Goal: Task Accomplishment & Management: Use online tool/utility

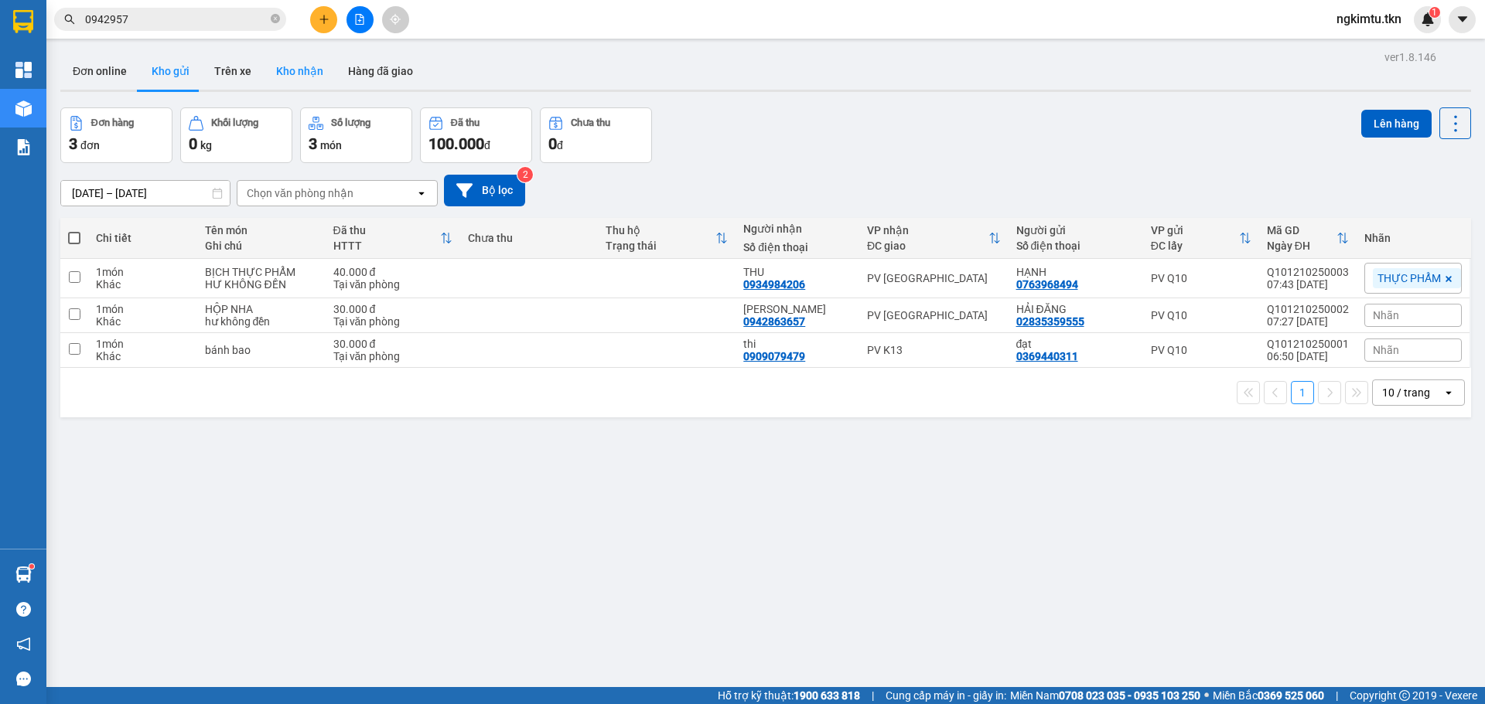
click at [288, 82] on button "Kho nhận" at bounding box center [300, 71] width 72 height 37
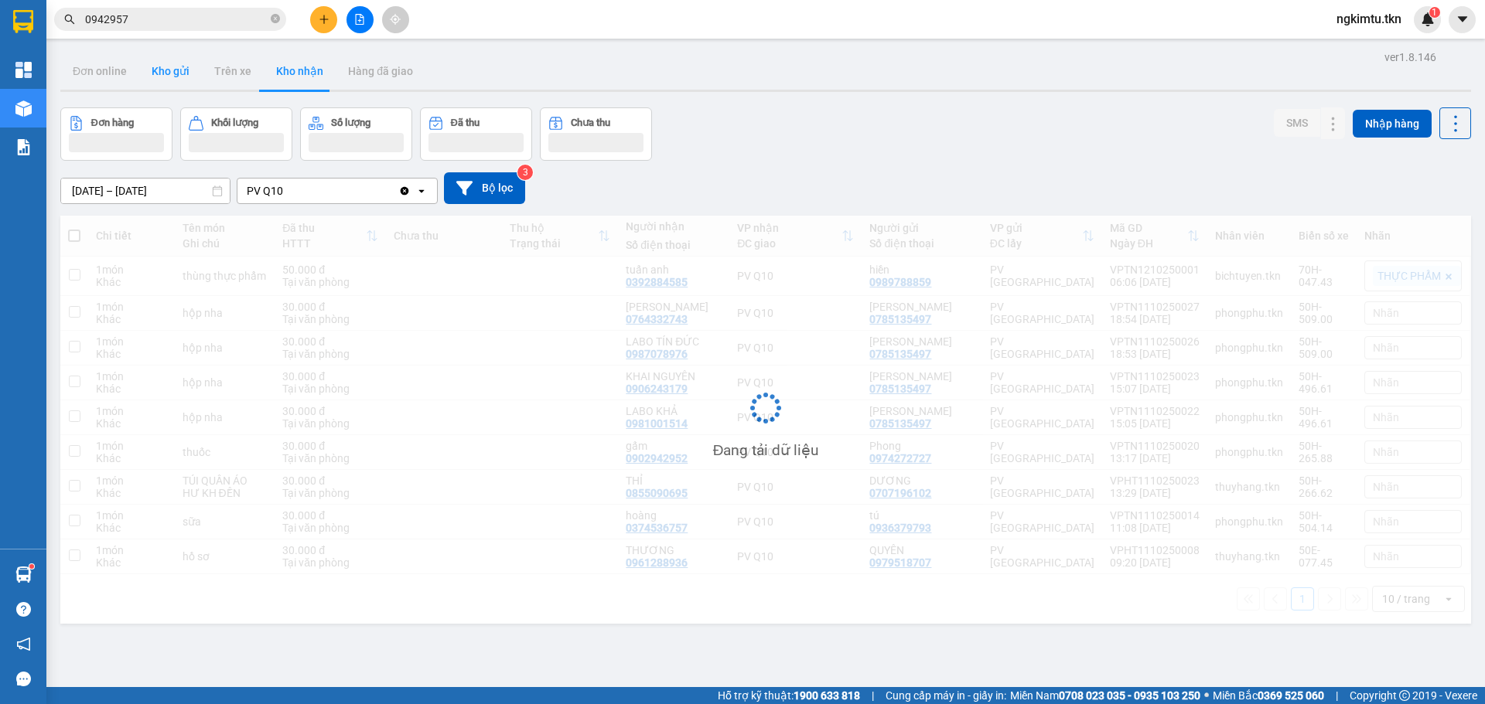
click at [176, 82] on button "Kho gửi" at bounding box center [170, 71] width 63 height 37
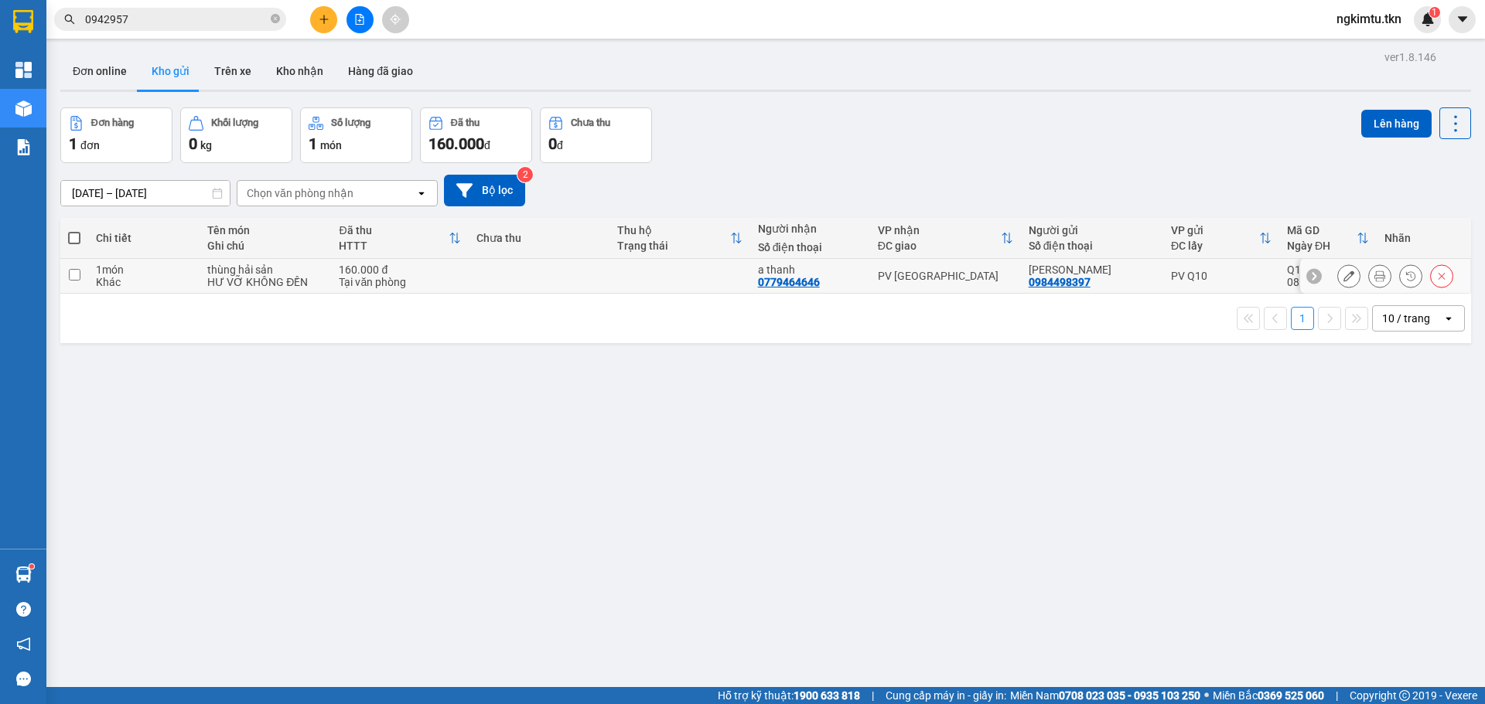
click at [299, 269] on div "thùng hải sản" at bounding box center [265, 270] width 116 height 12
checkbox input "true"
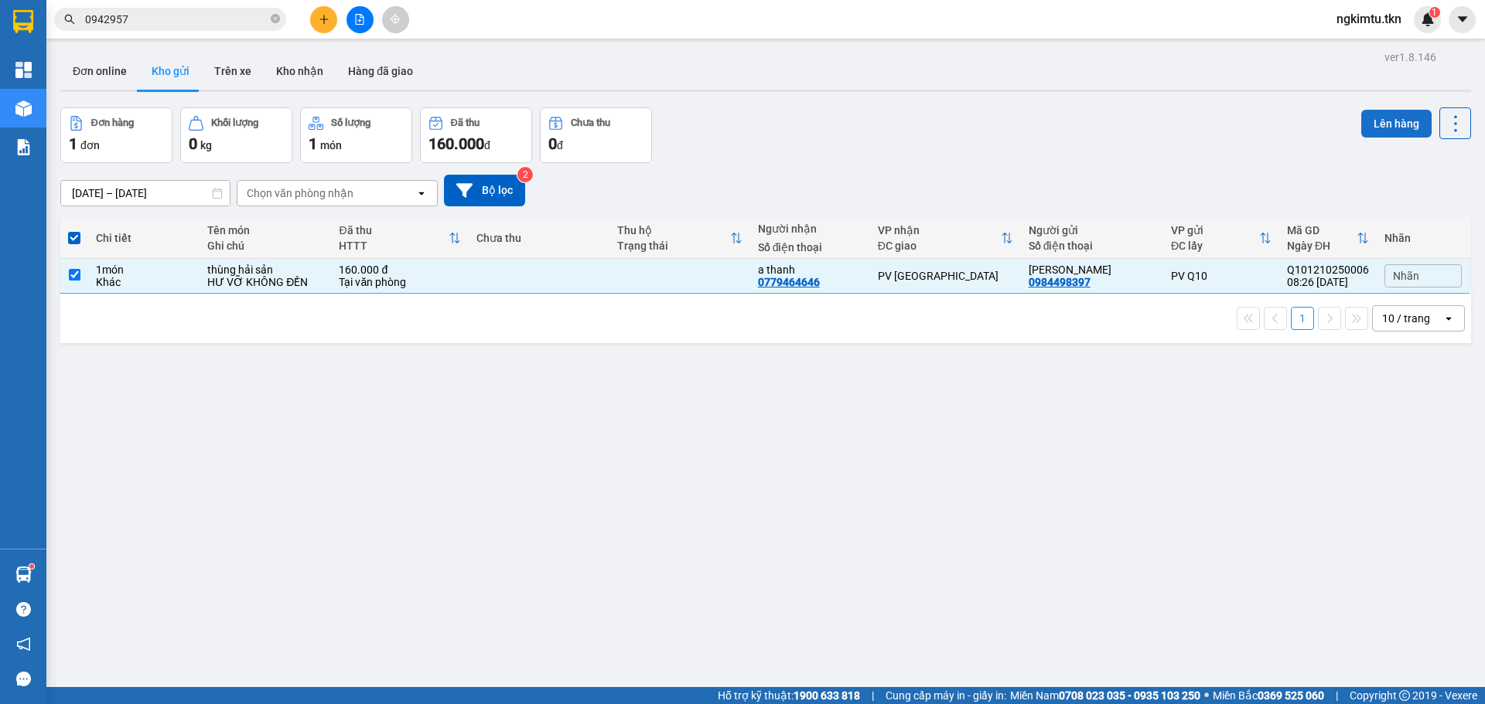
click at [1382, 116] on button "Lên hàng" at bounding box center [1396, 124] width 70 height 28
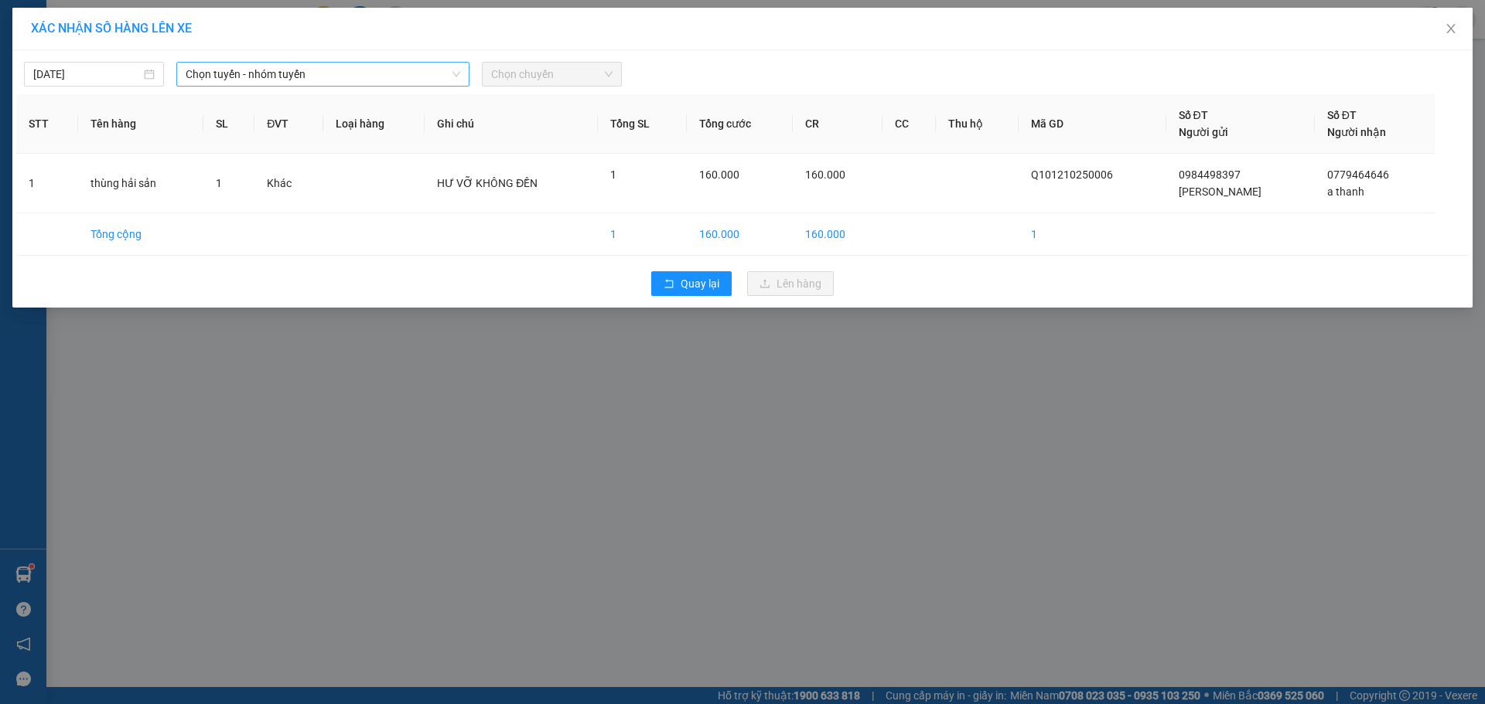
click at [346, 80] on span "Chọn tuyến - nhóm tuyến" at bounding box center [323, 74] width 275 height 23
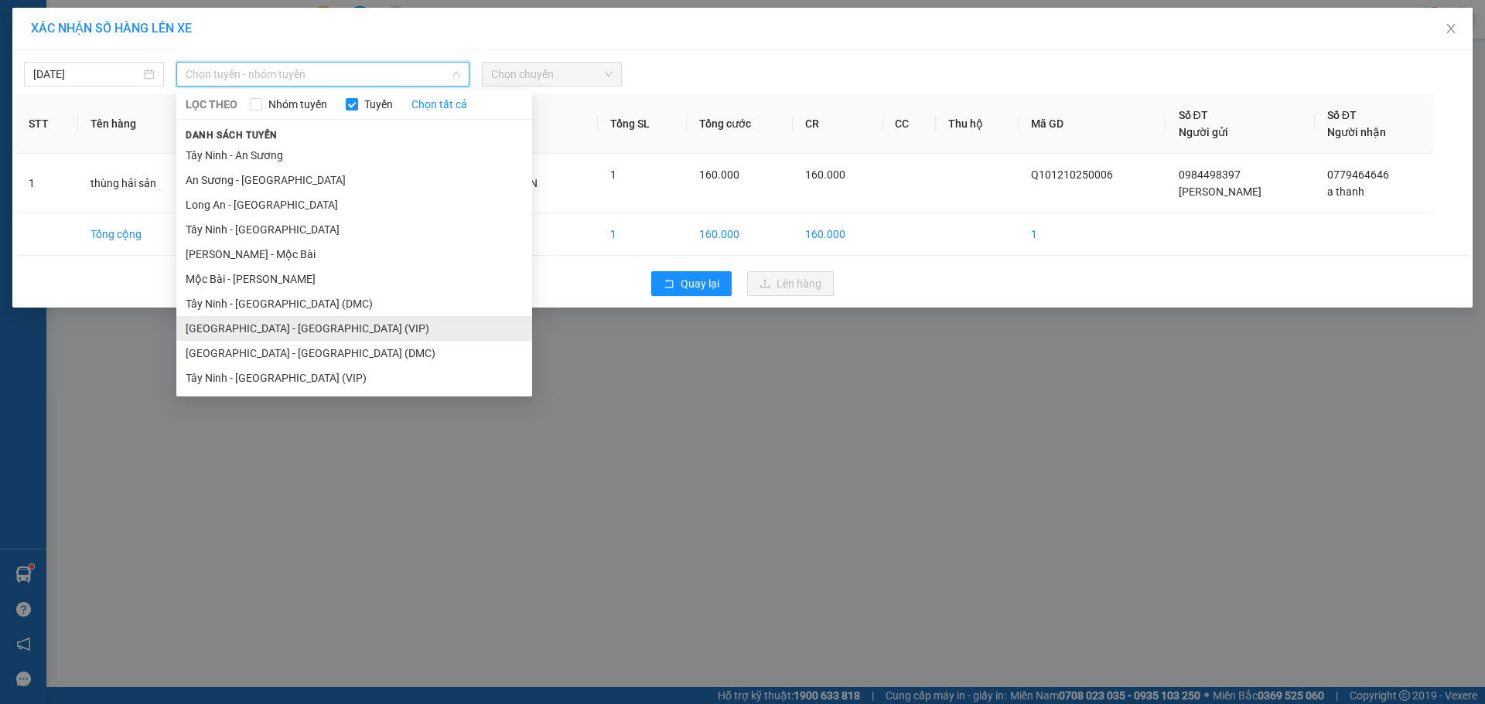
click at [353, 329] on li "[GEOGRAPHIC_DATA] - [GEOGRAPHIC_DATA] (VIP)" at bounding box center [354, 328] width 356 height 25
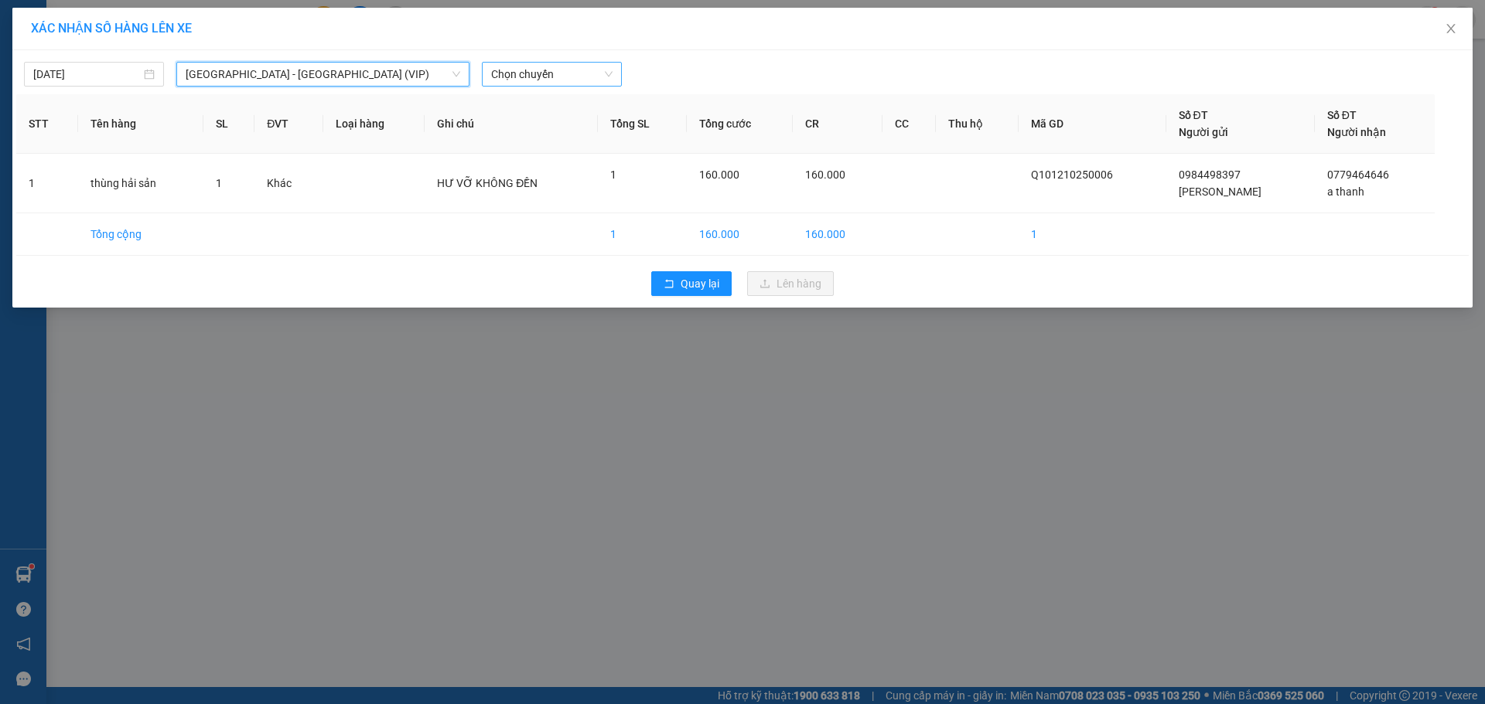
click at [539, 78] on span "Chọn chuyến" at bounding box center [551, 74] width 121 height 23
type input "94832"
click at [605, 105] on div "09:30 (TC) - 50H-948.32" at bounding box center [551, 105] width 121 height 17
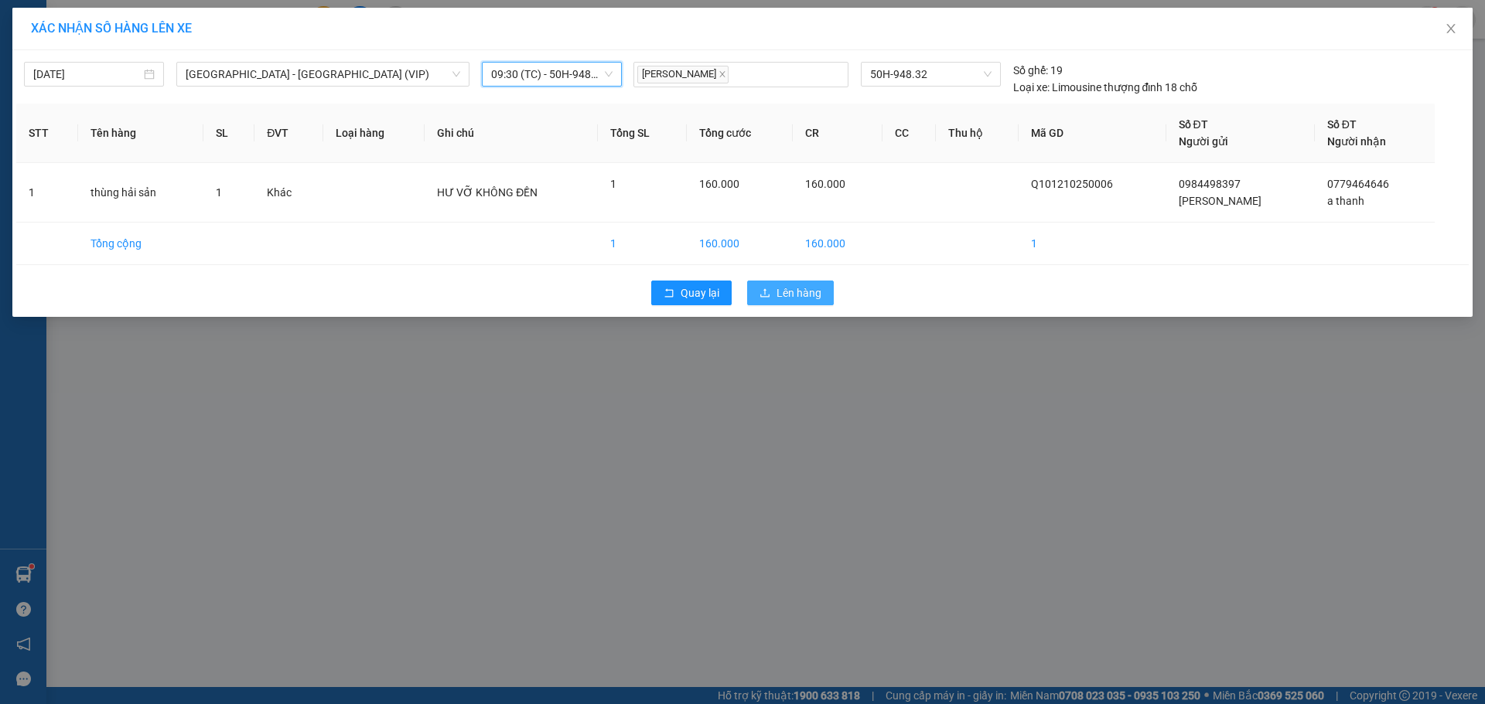
click at [781, 287] on span "Lên hàng" at bounding box center [798, 293] width 45 height 17
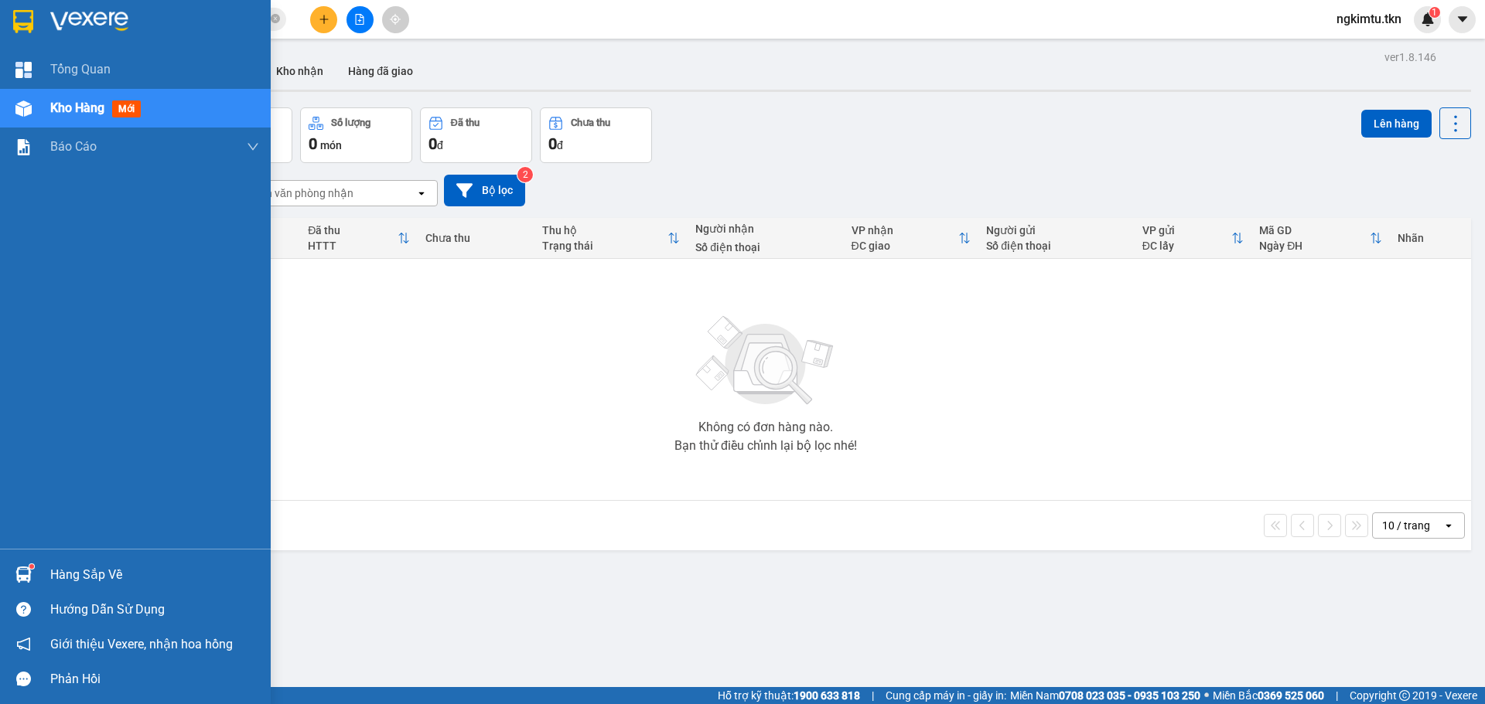
click at [56, 575] on div "Hàng sắp về" at bounding box center [154, 575] width 209 height 23
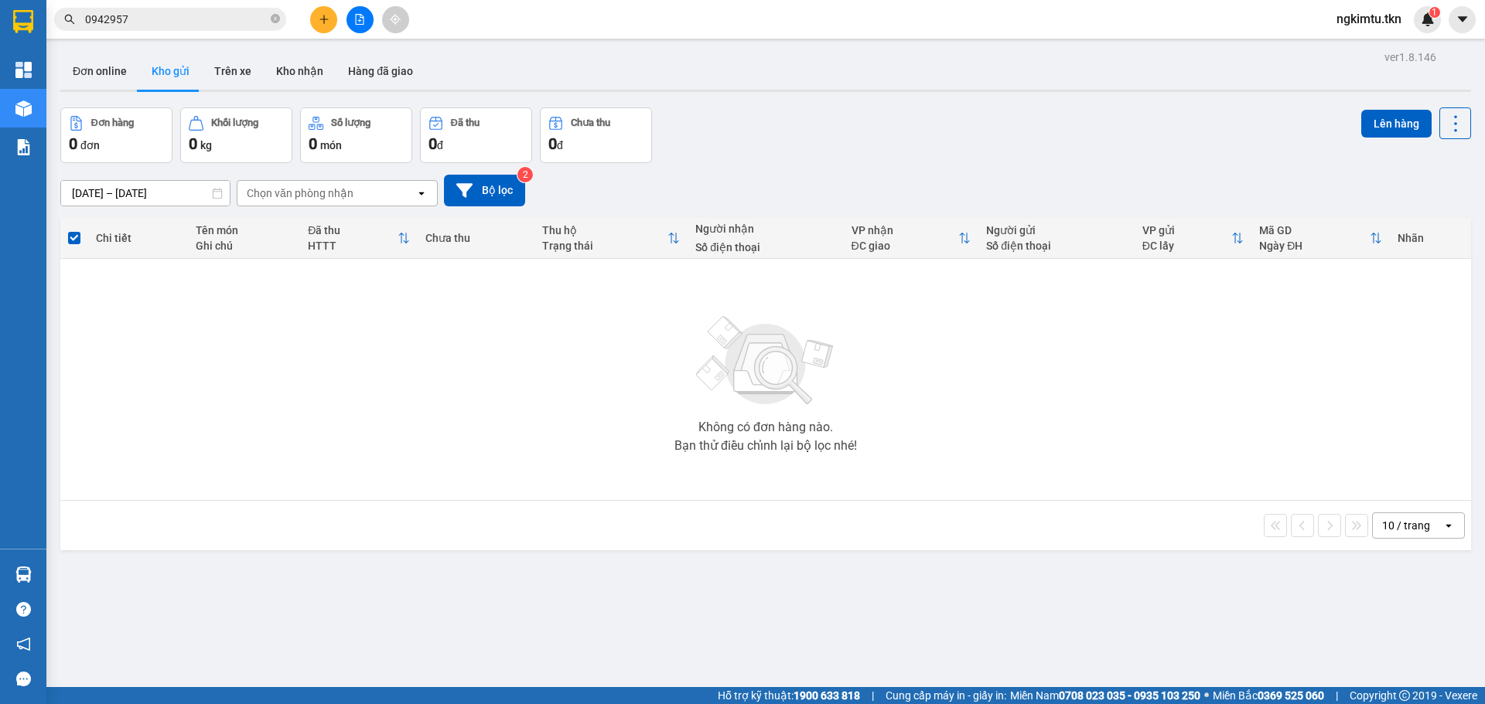
click at [506, 322] on section "Kết quả tìm kiếm ( 1 ) Bộ lọc Mã ĐH Trạng thái Món hàng Thu hộ Tổng cước Chưa c…" at bounding box center [742, 352] width 1485 height 704
click at [309, 83] on button "Kho nhận" at bounding box center [300, 71] width 72 height 37
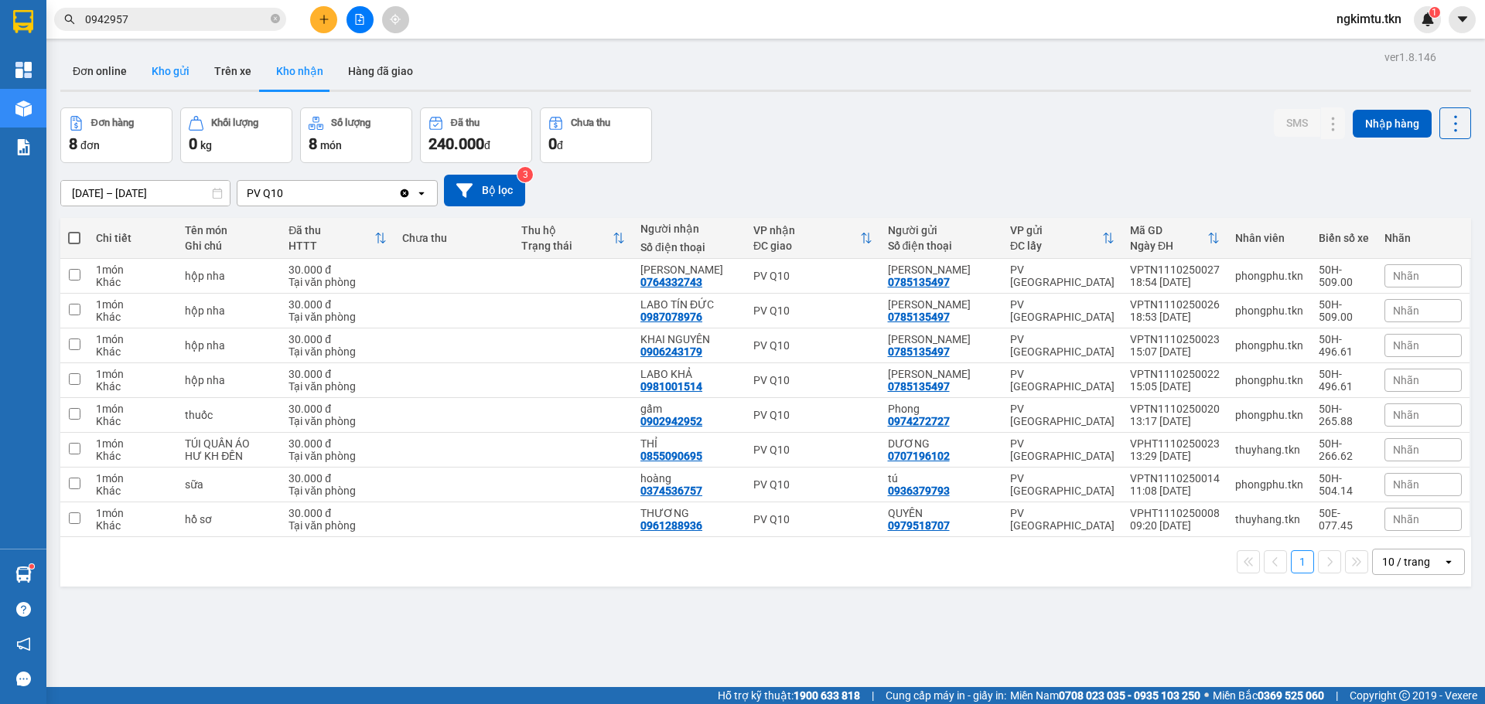
click at [177, 77] on button "Kho gửi" at bounding box center [170, 71] width 63 height 37
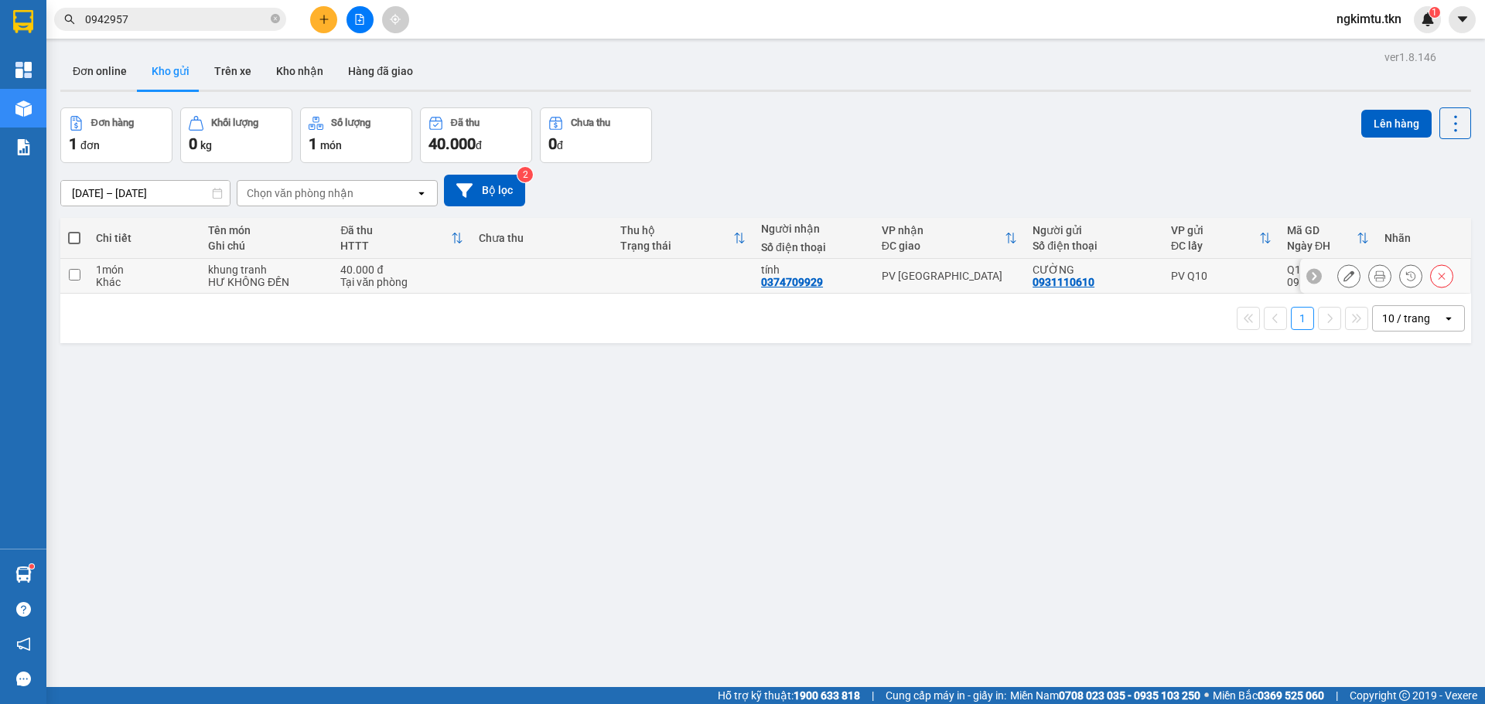
click at [817, 274] on div "tính" at bounding box center [813, 270] width 105 height 12
checkbox input "true"
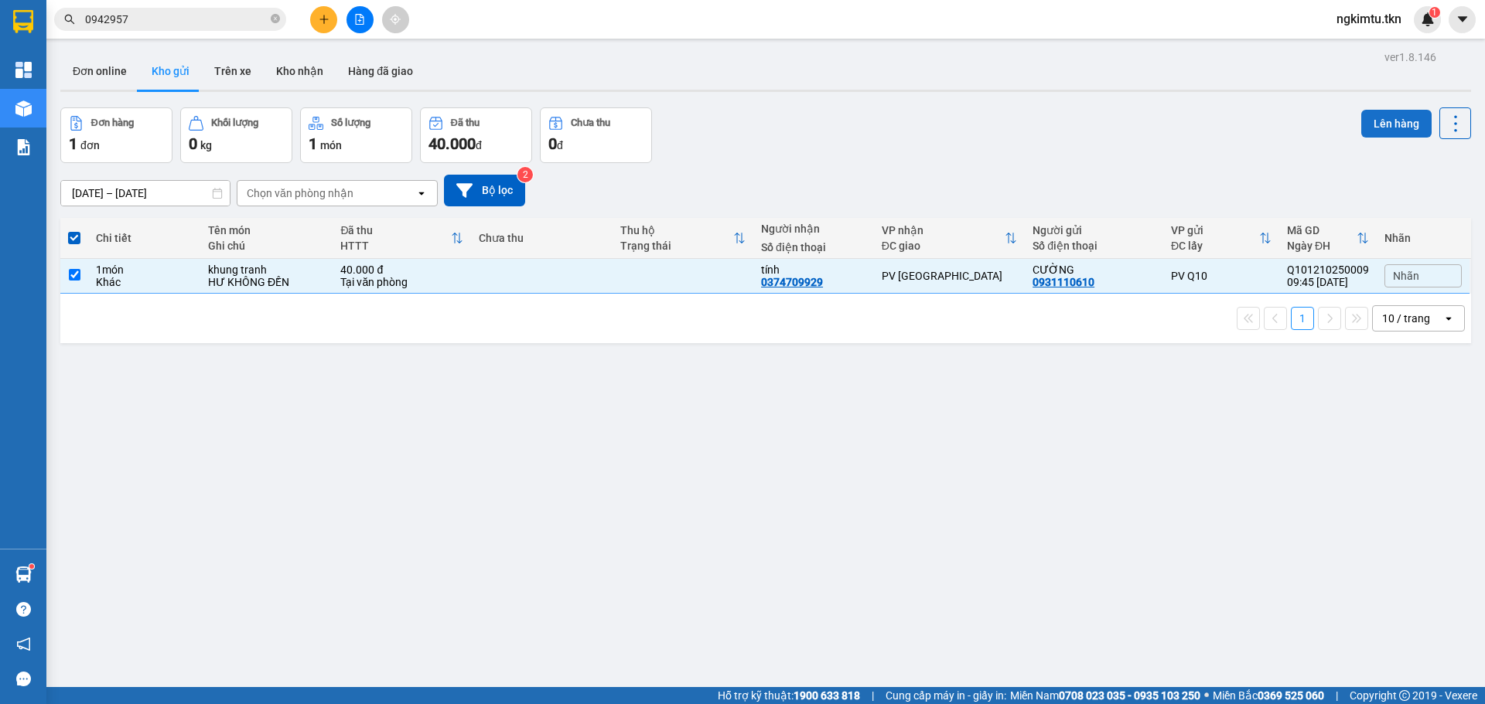
click at [1399, 135] on button "Lên hàng" at bounding box center [1396, 124] width 70 height 28
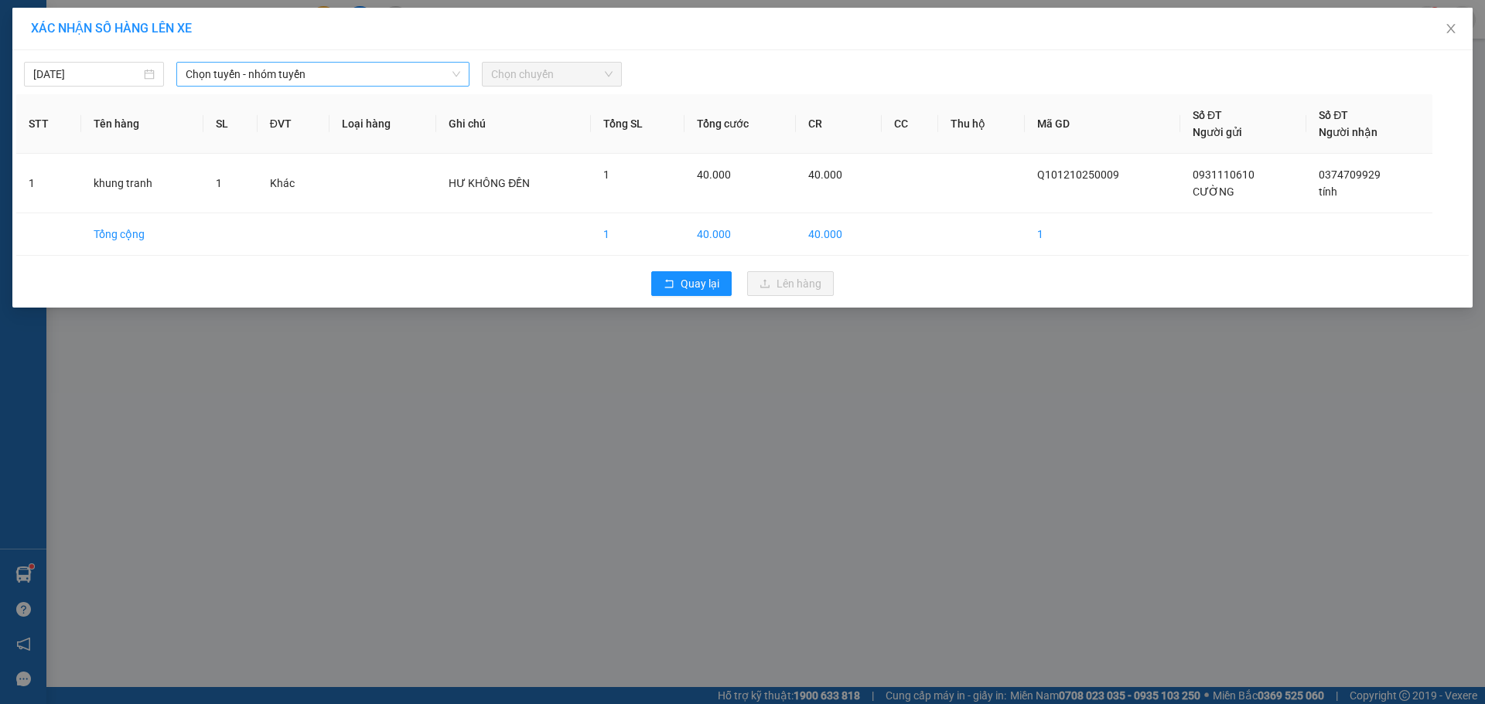
click at [354, 81] on span "Chọn tuyến - nhóm tuyến" at bounding box center [323, 74] width 275 height 23
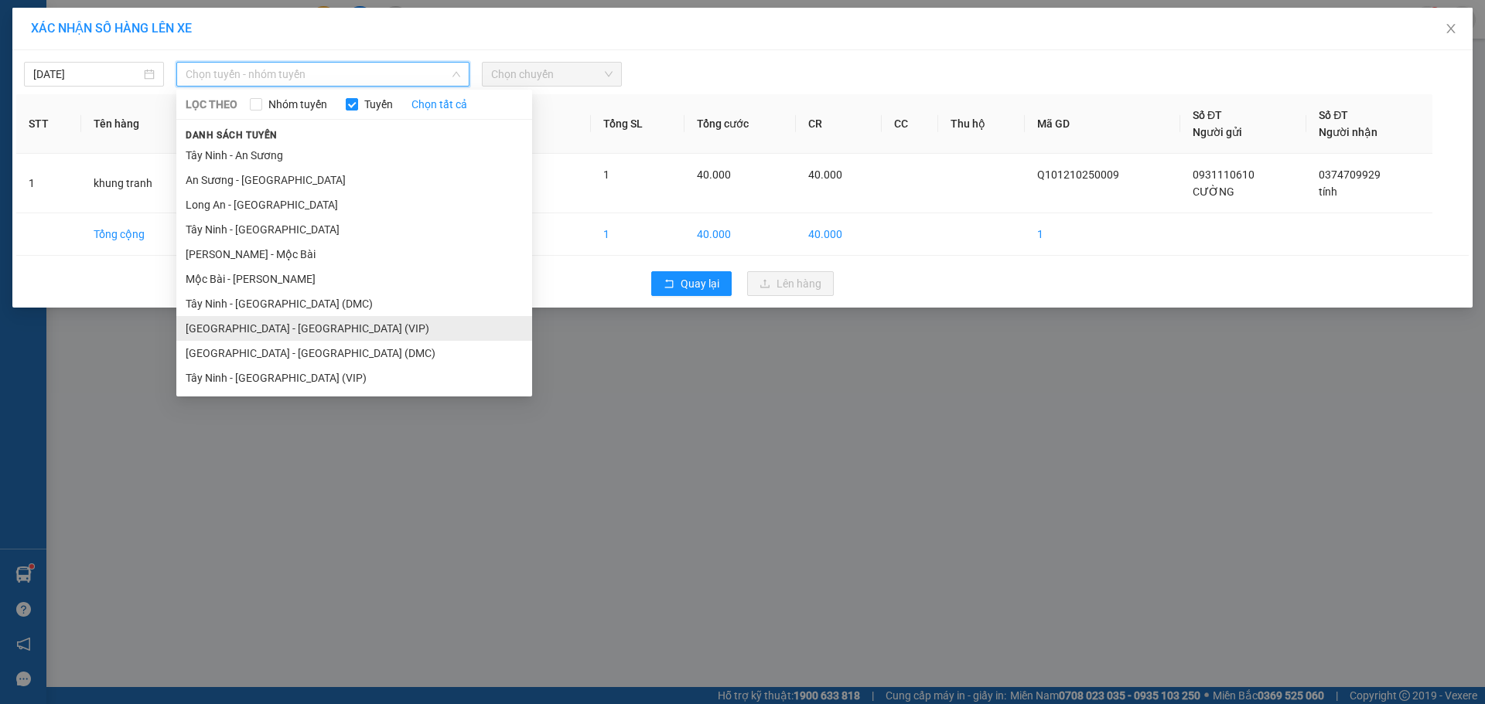
click at [303, 321] on li "[GEOGRAPHIC_DATA] - [GEOGRAPHIC_DATA] (VIP)" at bounding box center [354, 328] width 356 height 25
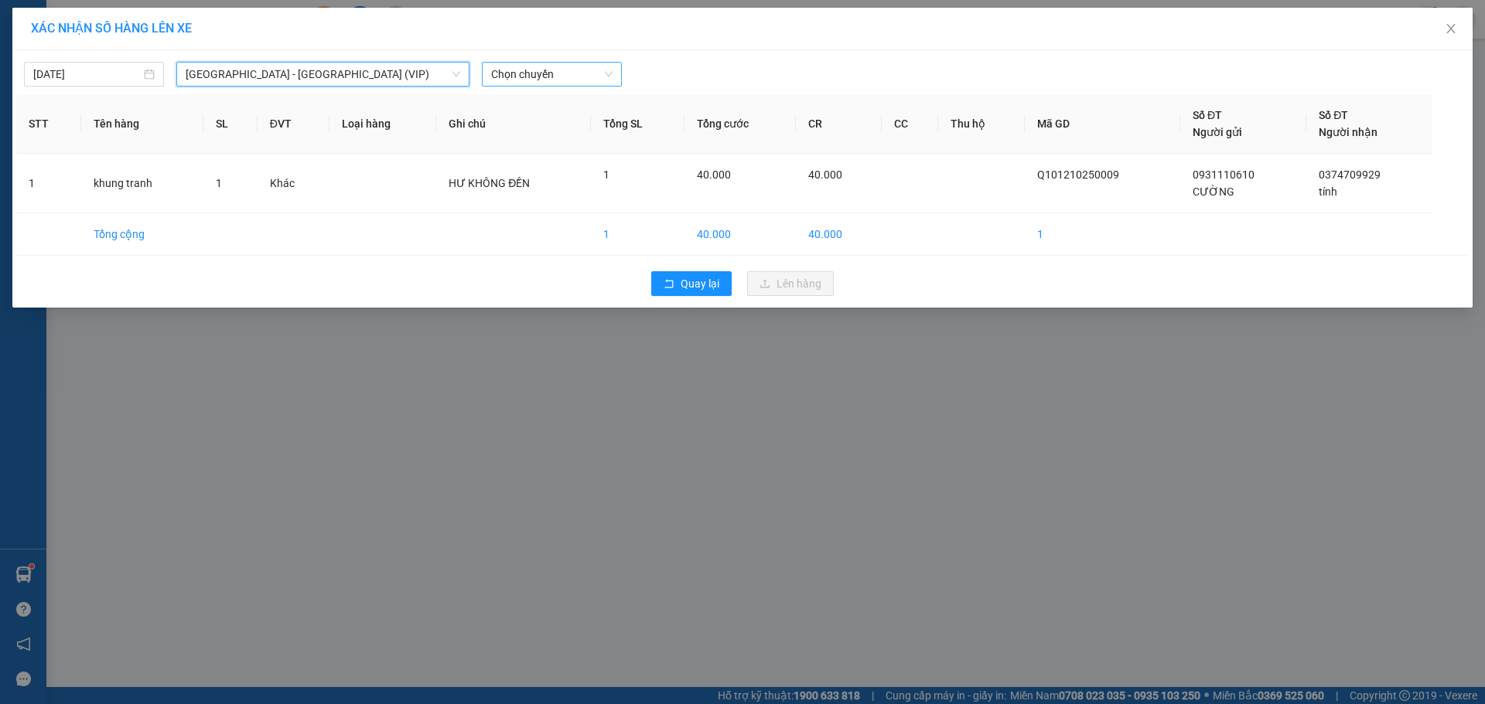
click at [522, 67] on span "Chọn chuyến" at bounding box center [551, 74] width 121 height 23
type input "9535"
click at [554, 104] on div "09:51 (TC) - 50H-495.35" at bounding box center [551, 105] width 121 height 17
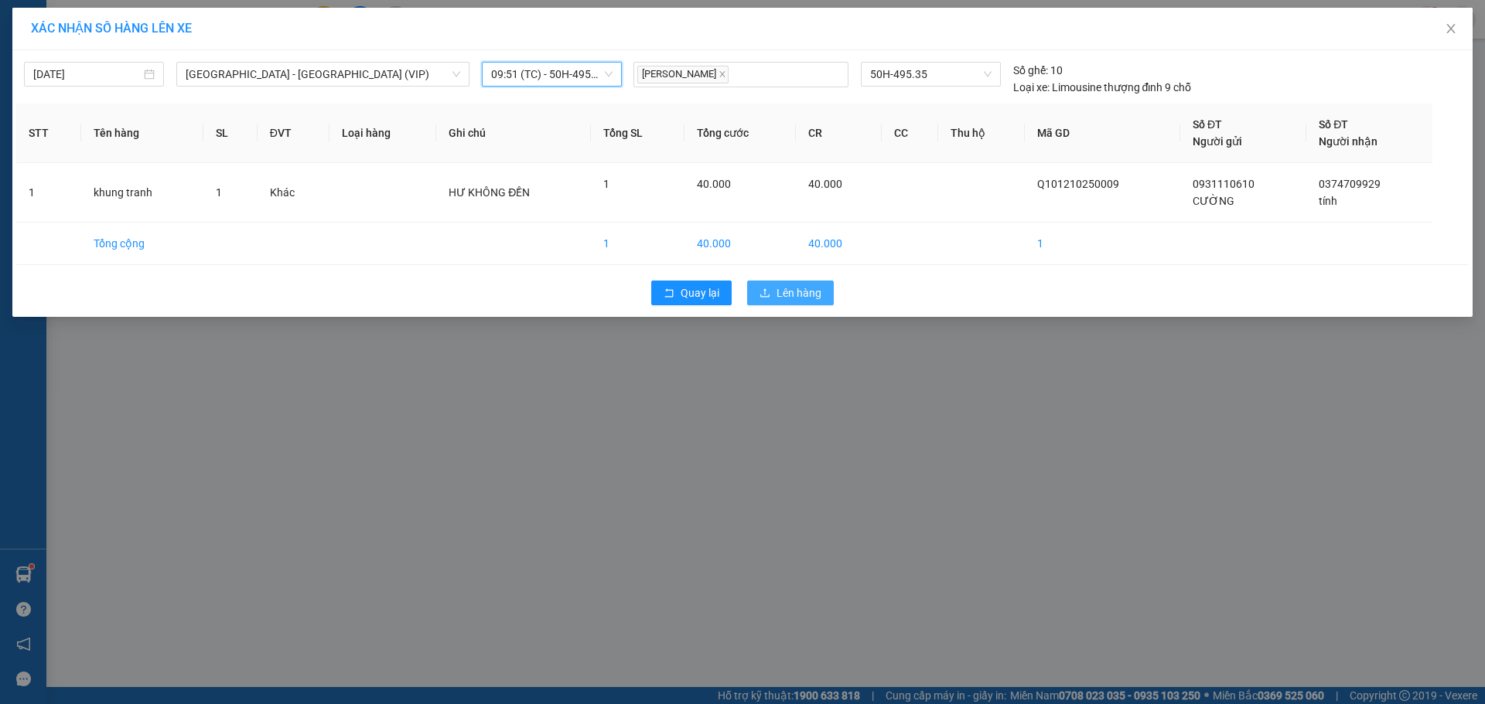
click at [808, 298] on span "Lên hàng" at bounding box center [798, 293] width 45 height 17
